Goal: Transaction & Acquisition: Purchase product/service

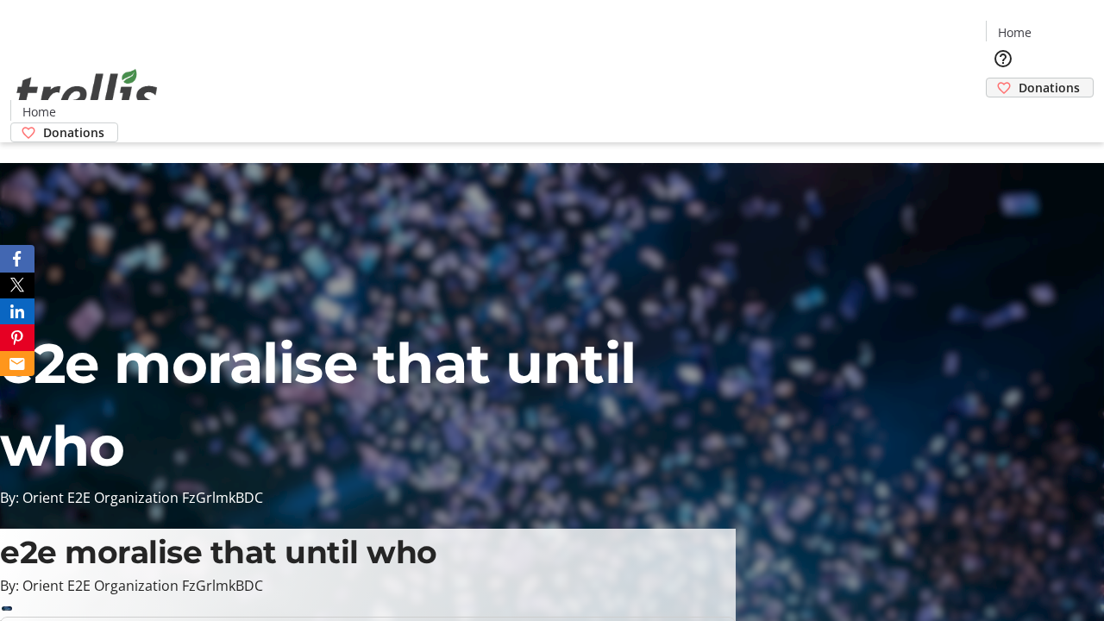
click at [1019, 79] on span "Donations" at bounding box center [1049, 88] width 61 height 18
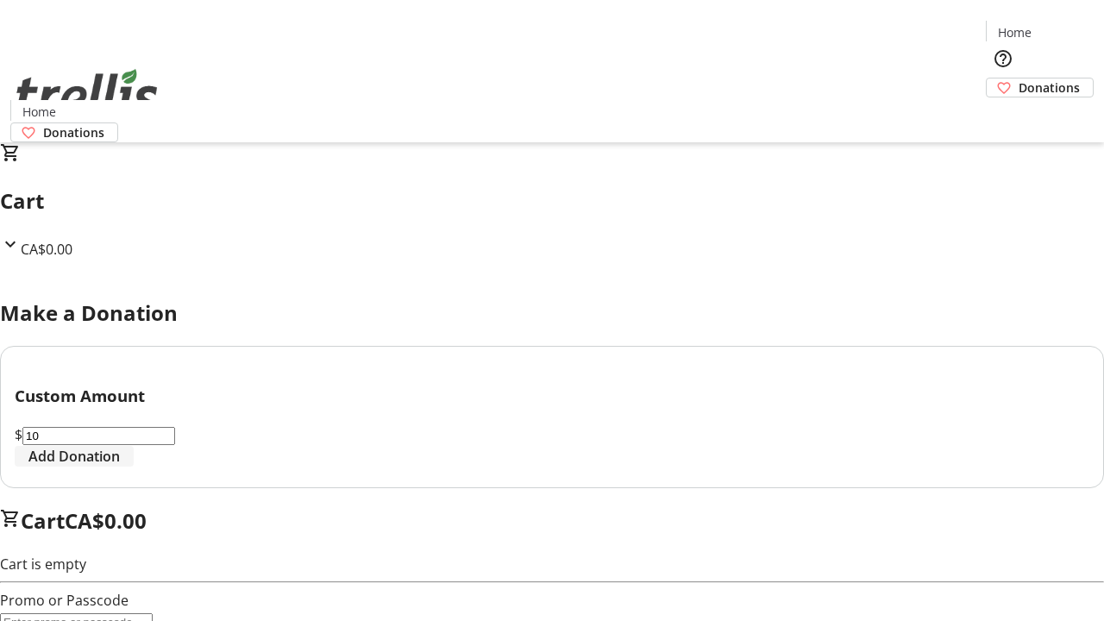
click at [120, 467] on span "Add Donation" at bounding box center [73, 456] width 91 height 21
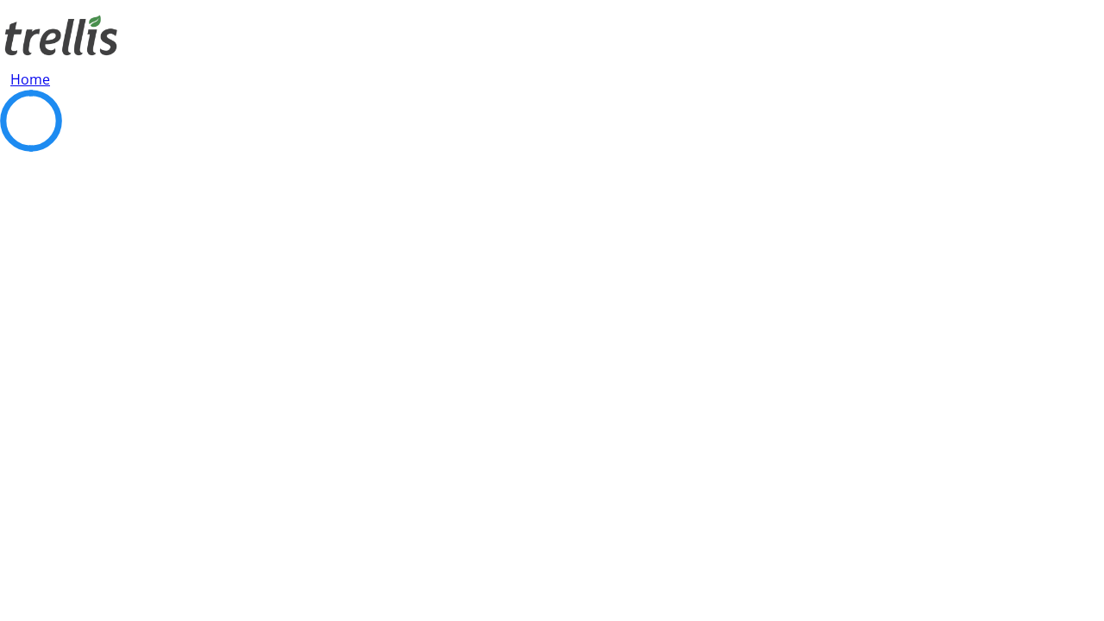
select select "CA"
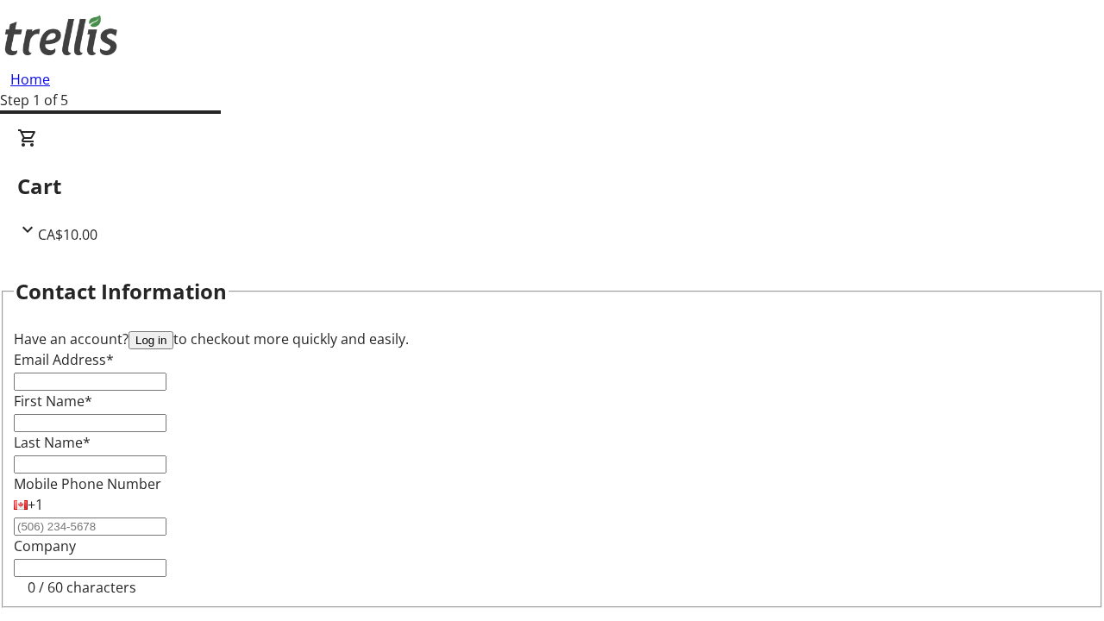
click at [173, 331] on button "Log in" at bounding box center [151, 340] width 45 height 18
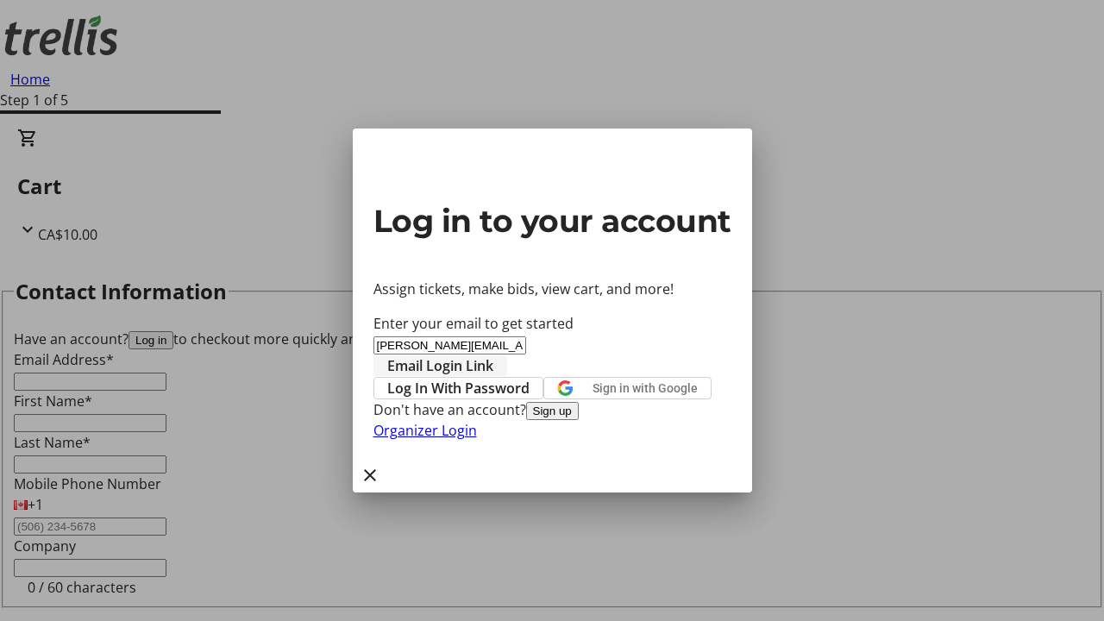
type input "[PERSON_NAME][EMAIL_ADDRESS][DOMAIN_NAME]"
click at [493, 355] on span "Email Login Link" at bounding box center [440, 365] width 106 height 21
